Goal: Task Accomplishment & Management: Manage account settings

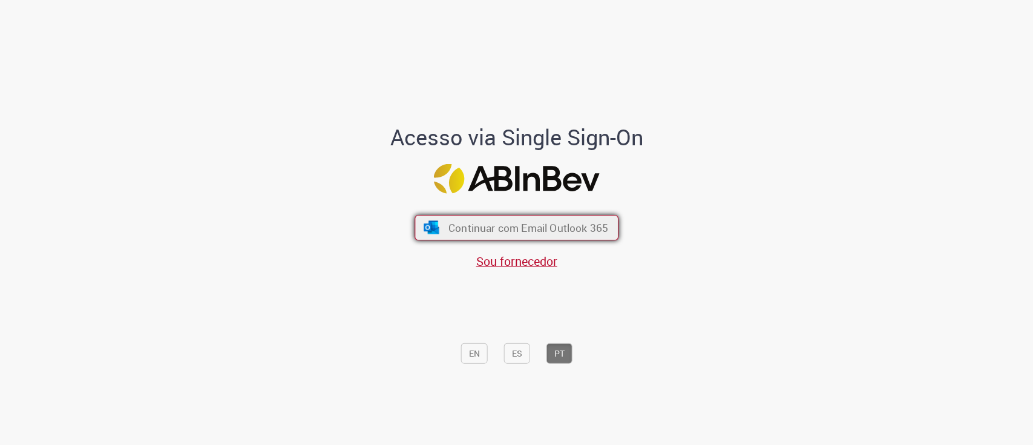
click at [518, 231] on span "Continuar com Email Outlook 365" at bounding box center [528, 227] width 160 height 14
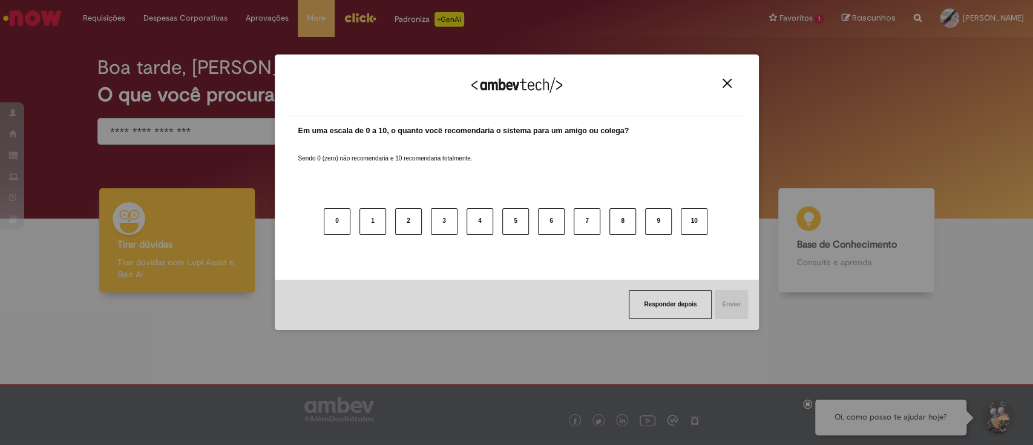
click at [185, 18] on div "Agradecemos seu feedback! Em uma escala de 0 a 10, o quanto você recomendaria o…" at bounding box center [516, 222] width 1033 height 445
click at [722, 83] on img "Close" at bounding box center [726, 83] width 9 height 9
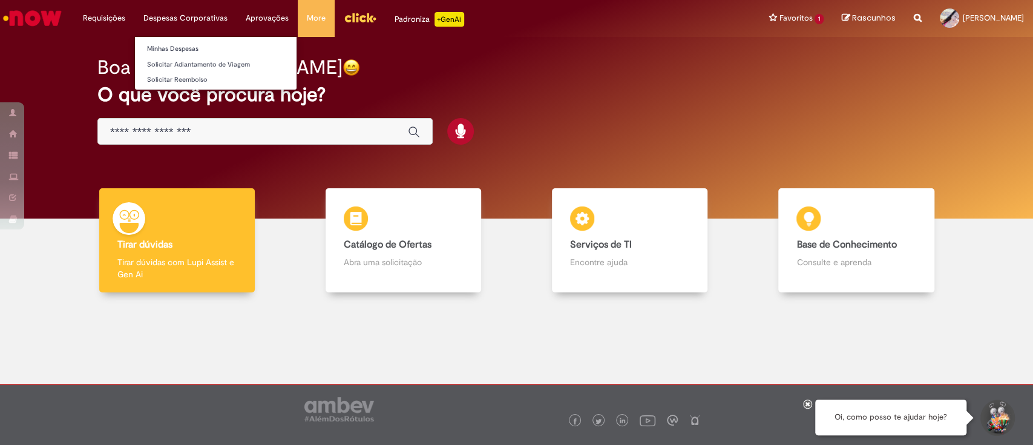
drag, startPoint x: 218, startPoint y: 18, endPoint x: 228, endPoint y: 30, distance: 16.3
click at [218, 19] on li "Despesas Corporativas Minhas Despesas Solicitar Adiantamento de Viagem Solicita…" at bounding box center [185, 18] width 102 height 36
click at [158, 50] on link "Minhas Despesas" at bounding box center [216, 48] width 162 height 13
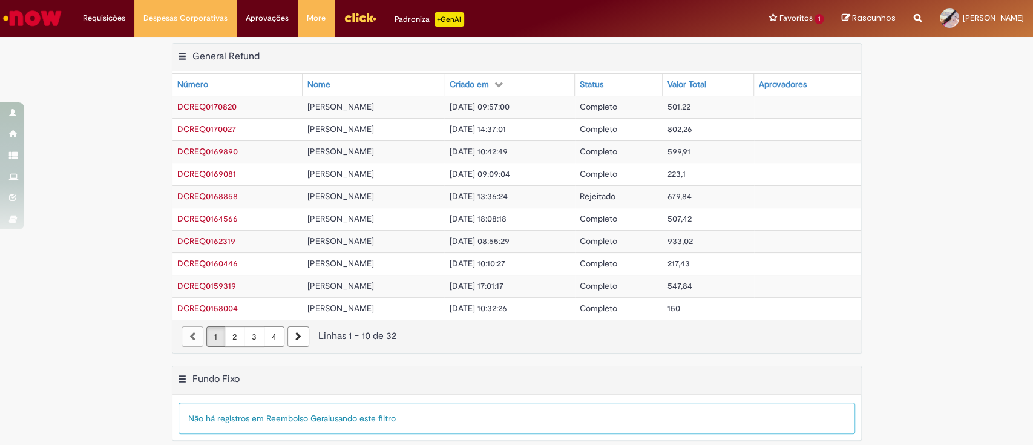
click at [498, 103] on span "27/09/2025 09:57:00" at bounding box center [479, 106] width 60 height 11
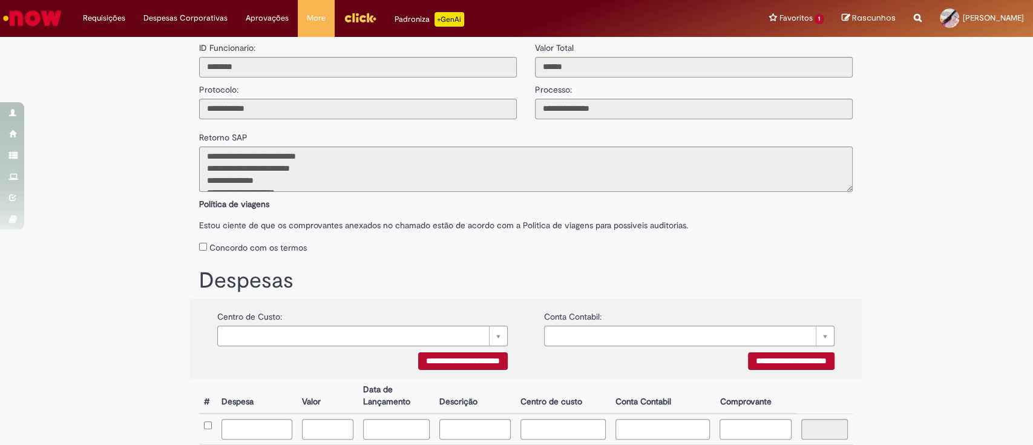
scroll to position [80, 0]
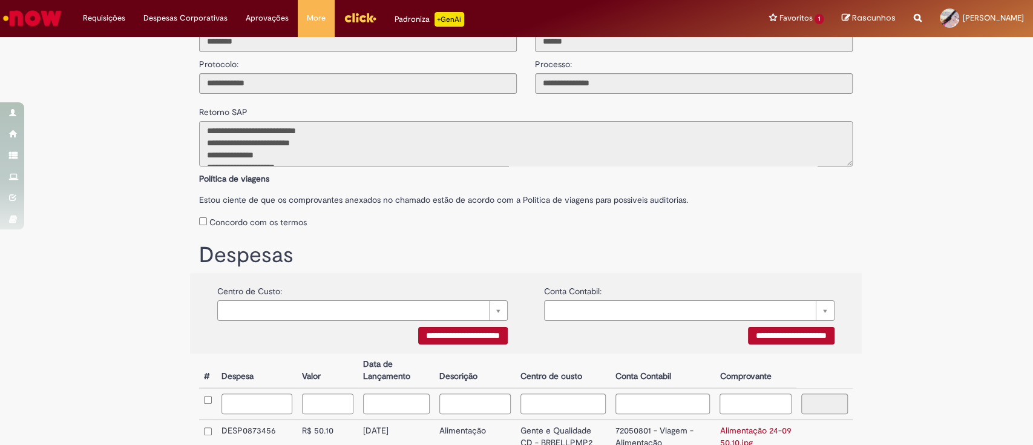
click at [376, 139] on textarea "**********" at bounding box center [525, 143] width 653 height 45
click at [553, 235] on div "Despesas" at bounding box center [525, 252] width 671 height 42
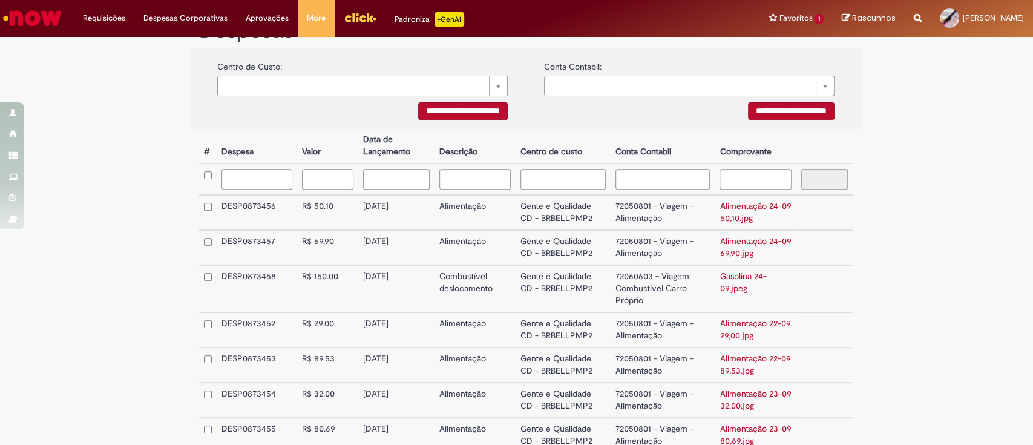
scroll to position [0, 0]
